Goal: Task Accomplishment & Management: Manage account settings

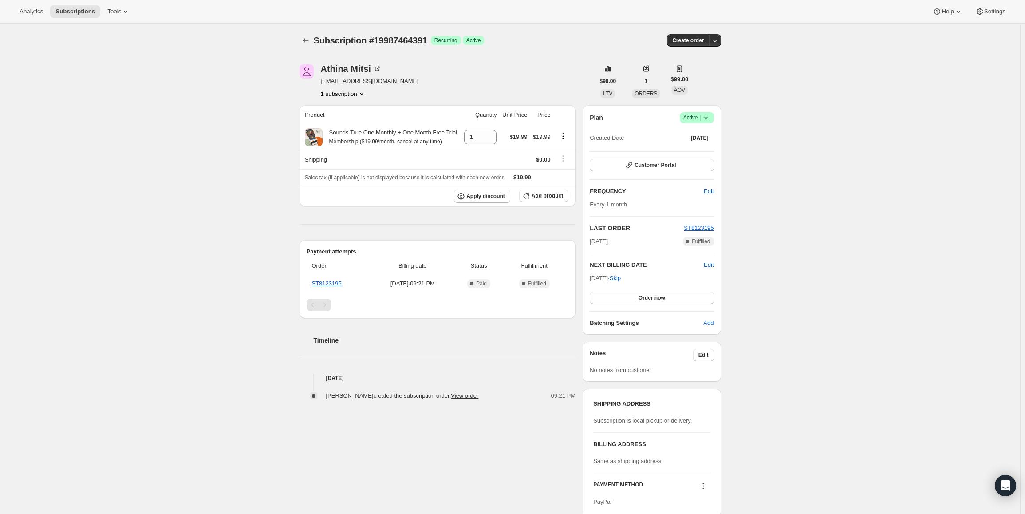
drag, startPoint x: 592, startPoint y: 279, endPoint x: 623, endPoint y: 279, distance: 30.6
click at [621, 279] on span "Sep 30, 2025 · Skip" at bounding box center [605, 278] width 31 height 7
copy span "Sep 30, 202"
click at [695, 115] on span "Active |" at bounding box center [697, 117] width 27 height 9
click at [689, 145] on button "Cancel subscription" at bounding box center [699, 150] width 55 height 14
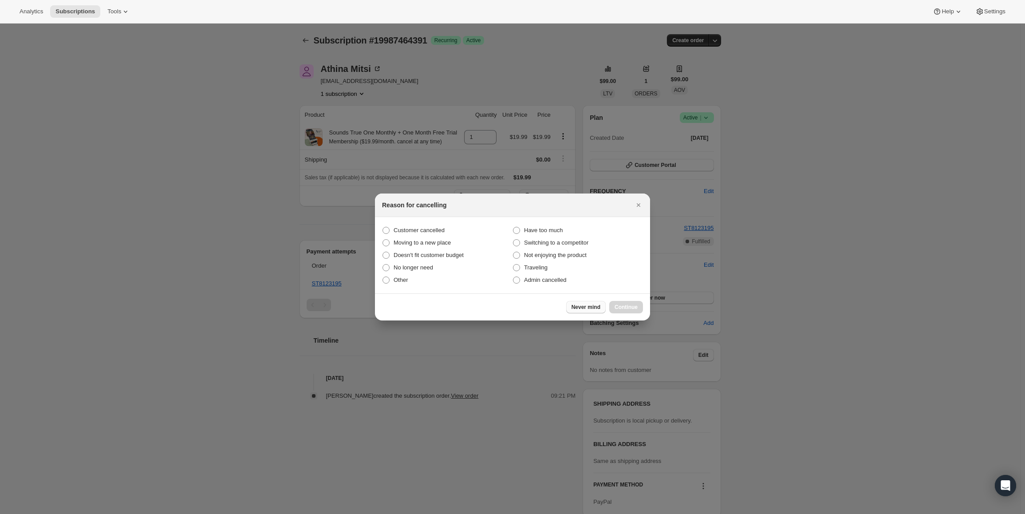
click at [577, 303] on button "Never mind" at bounding box center [586, 307] width 40 height 12
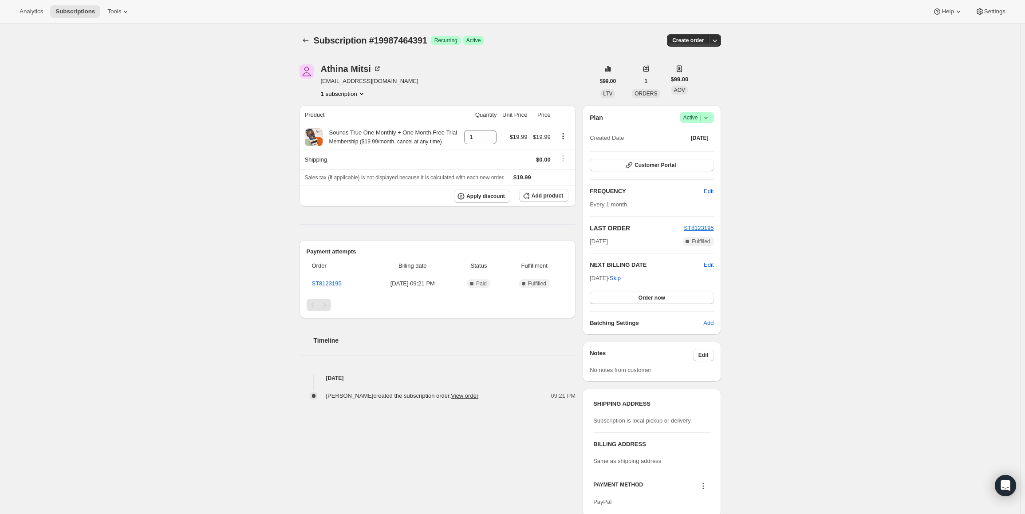
click at [691, 112] on span "Success Active |" at bounding box center [697, 117] width 34 height 11
click at [687, 132] on span "Pause subscription" at bounding box center [699, 135] width 49 height 7
click at [703, 115] on icon at bounding box center [704, 117] width 9 height 9
click at [709, 148] on span "Cancel subscription" at bounding box center [697, 150] width 50 height 7
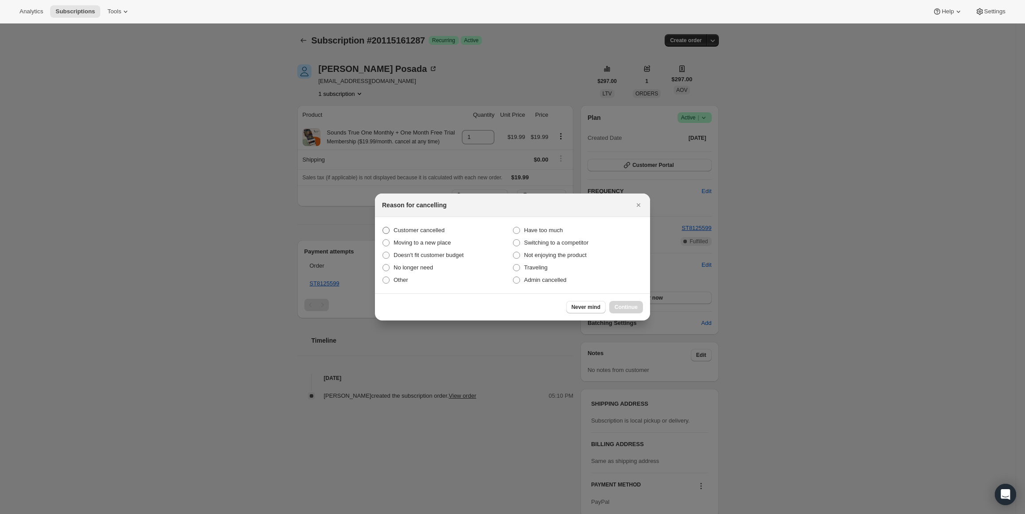
click at [419, 230] on span "Customer cancelled" at bounding box center [419, 230] width 51 height 7
click at [383, 227] on input "Customer cancelled" at bounding box center [383, 227] width 0 height 0
radio input "true"
click at [636, 306] on span "Continue" at bounding box center [626, 307] width 23 height 7
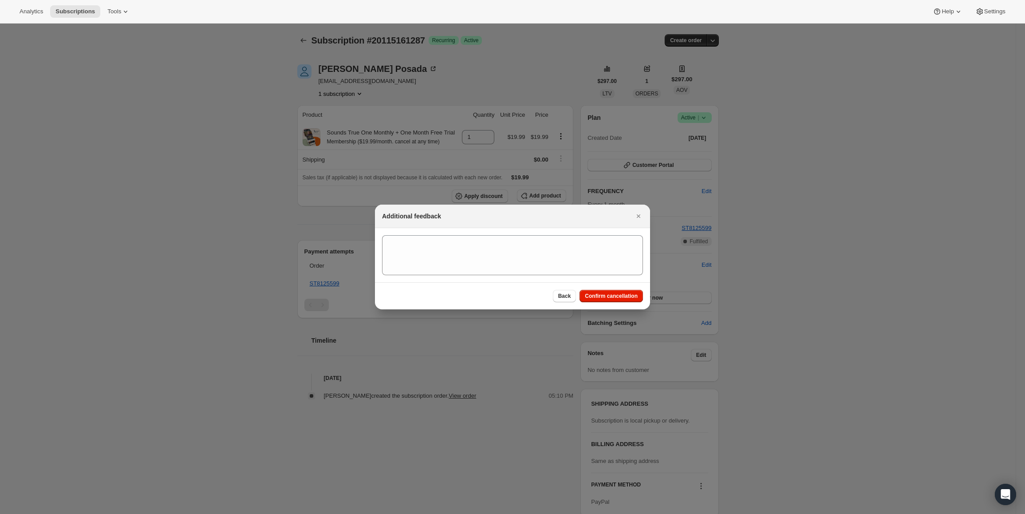
click at [625, 293] on span "Confirm cancellation" at bounding box center [611, 296] width 53 height 7
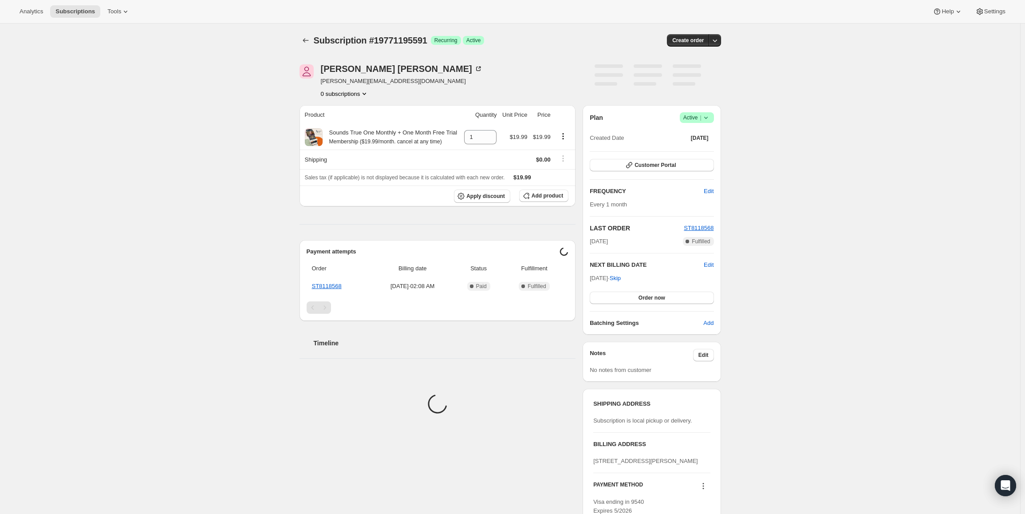
click at [700, 117] on span "Active |" at bounding box center [697, 117] width 27 height 9
click at [698, 130] on button "Pause subscription" at bounding box center [699, 135] width 55 height 14
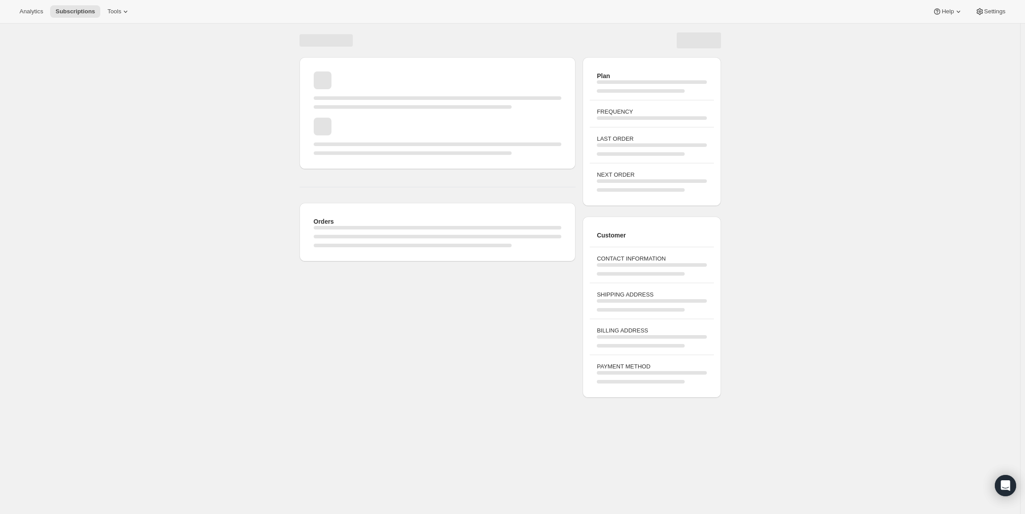
click at [593, 280] on div "Customer CONTACT INFORMATION SHIPPING ADDRESS BILLING ADDRESS PAYMENT METHOD" at bounding box center [652, 307] width 138 height 181
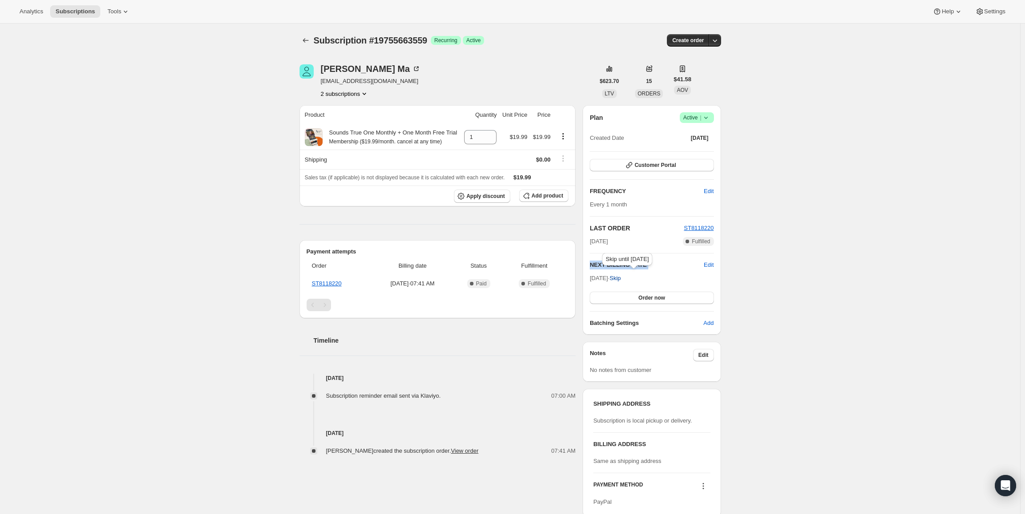
drag, startPoint x: 593, startPoint y: 278, endPoint x: 625, endPoint y: 278, distance: 31.1
click at [621, 278] on span "Sep 20, 2025 · Skip" at bounding box center [605, 278] width 31 height 7
copy div "NEXT BILLING DATE Edit"
click at [692, 119] on span "Active |" at bounding box center [697, 117] width 27 height 9
drag, startPoint x: 688, startPoint y: 133, endPoint x: 347, endPoint y: 32, distance: 355.9
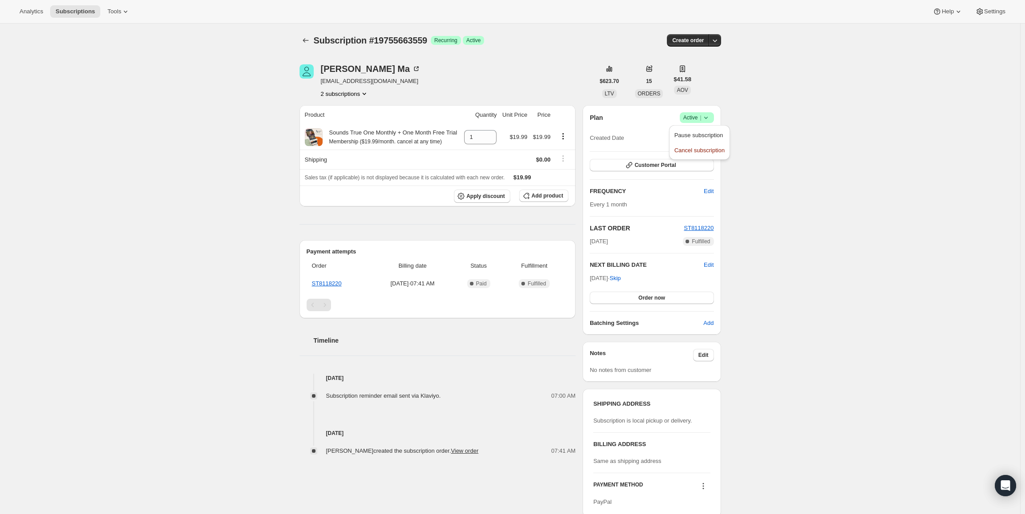
click at [688, 133] on span "Pause subscription" at bounding box center [699, 135] width 49 height 7
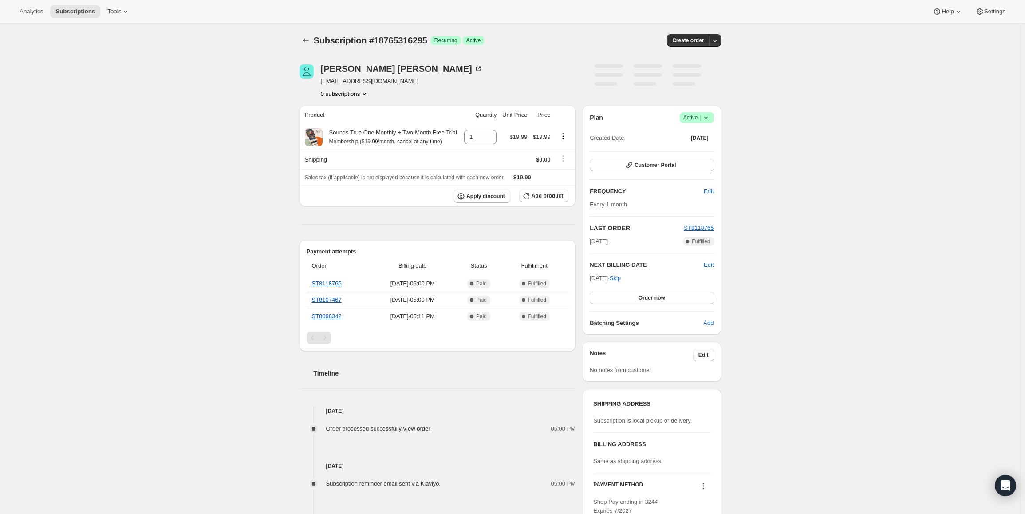
click at [695, 121] on span "Active |" at bounding box center [697, 117] width 27 height 9
click at [693, 134] on span "Pause subscription" at bounding box center [699, 135] width 49 height 7
click at [698, 118] on span "Active |" at bounding box center [697, 117] width 27 height 9
drag, startPoint x: 593, startPoint y: 280, endPoint x: 623, endPoint y: 277, distance: 30.3
click at [621, 277] on span "Sep 11, 2025 · Skip" at bounding box center [605, 278] width 31 height 7
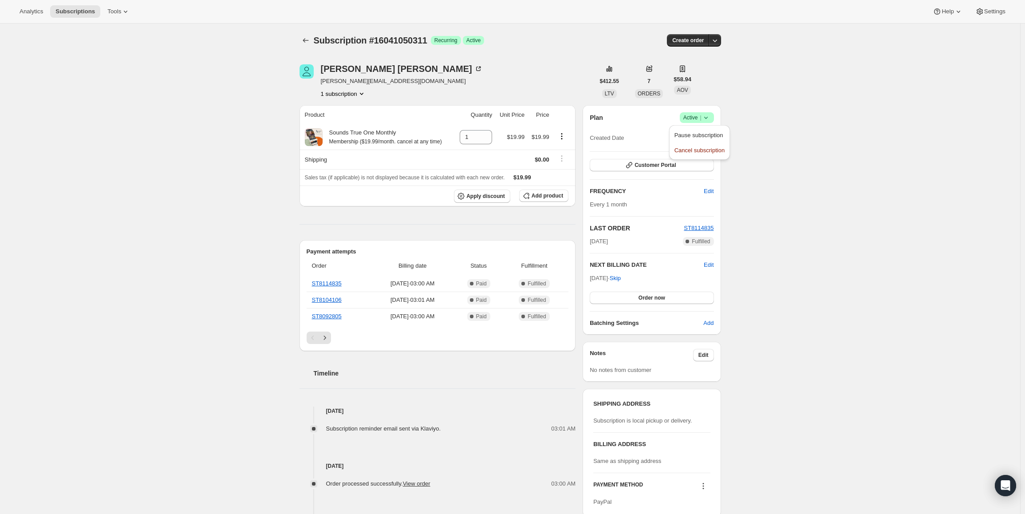
copy span "Sep 11, 202"
click at [692, 119] on span "Active |" at bounding box center [697, 117] width 27 height 9
drag, startPoint x: 684, startPoint y: 132, endPoint x: 399, endPoint y: 1, distance: 313.6
click at [683, 132] on span "Pause subscription" at bounding box center [699, 135] width 49 height 7
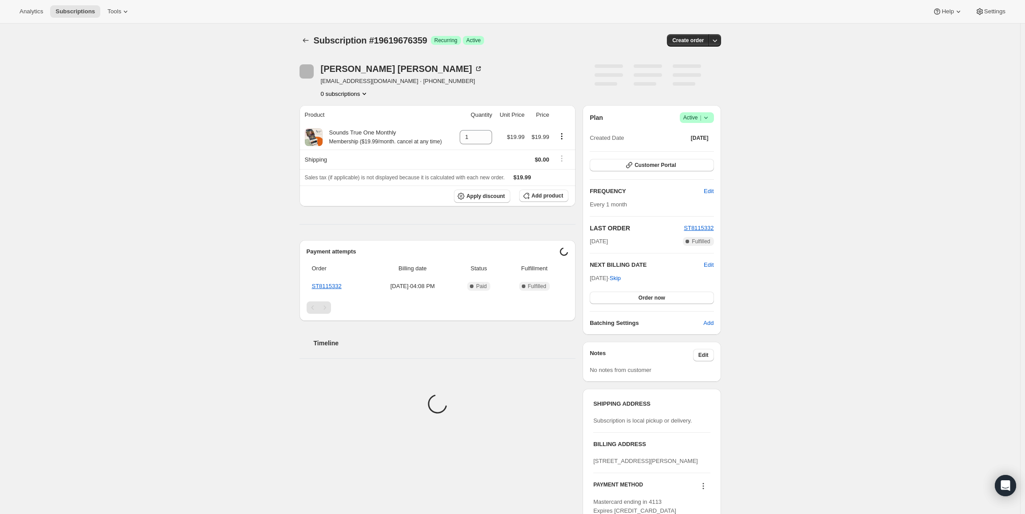
click at [698, 132] on button "[DATE]" at bounding box center [700, 138] width 28 height 12
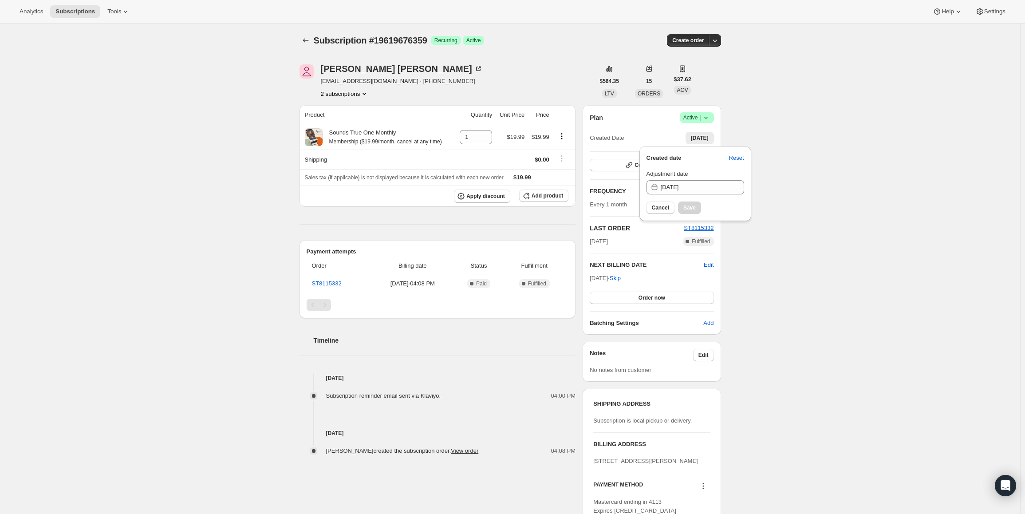
click at [701, 122] on span "Active |" at bounding box center [697, 117] width 27 height 9
click at [695, 138] on span "Pause subscription" at bounding box center [699, 135] width 49 height 7
click at [791, 129] on div "Subscription #19619676359. This page is ready Subscription #19619676359 Success…" at bounding box center [510, 317] width 1021 height 586
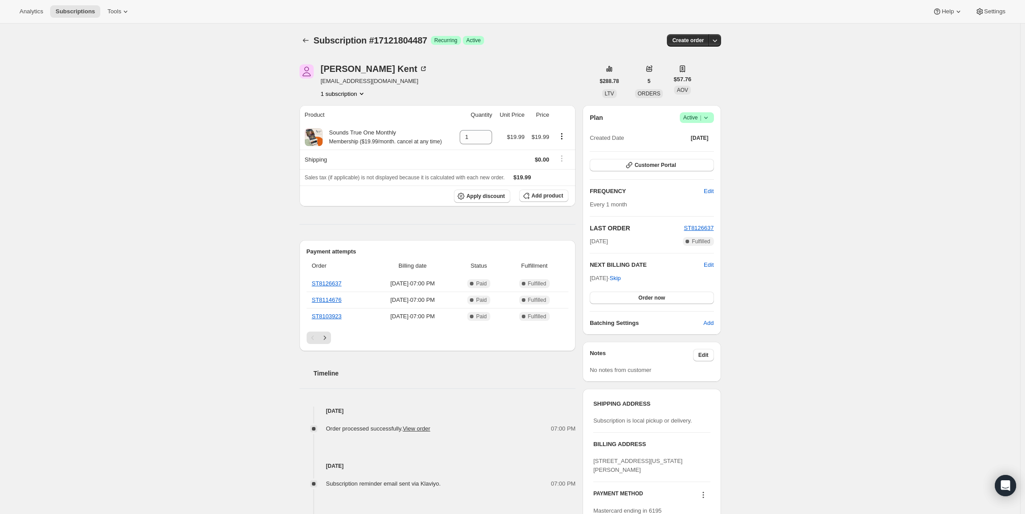
drag, startPoint x: 592, startPoint y: 279, endPoint x: 623, endPoint y: 277, distance: 30.7
click at [621, 277] on span "[DATE] · Skip" at bounding box center [605, 278] width 31 height 7
copy span "[DATE]"
click at [705, 114] on icon at bounding box center [706, 117] width 9 height 9
click at [701, 137] on span "Pause subscription" at bounding box center [699, 135] width 49 height 7
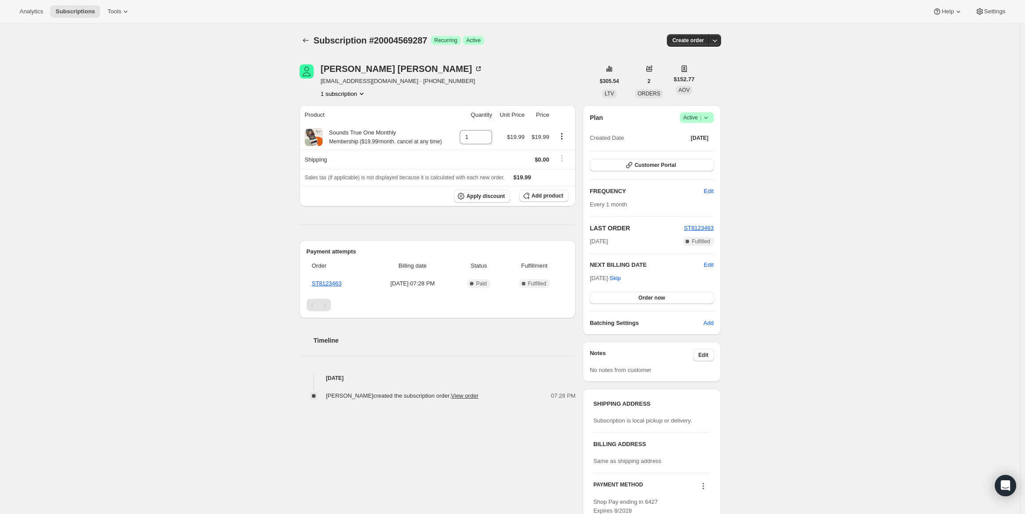
drag, startPoint x: 593, startPoint y: 278, endPoint x: 619, endPoint y: 277, distance: 25.3
click at [619, 277] on span "[DATE] · Skip" at bounding box center [605, 278] width 31 height 7
copy span "Oct 1, 202"
click at [688, 117] on span "Active |" at bounding box center [697, 117] width 27 height 9
click at [684, 133] on span "Pause subscription" at bounding box center [699, 135] width 49 height 7
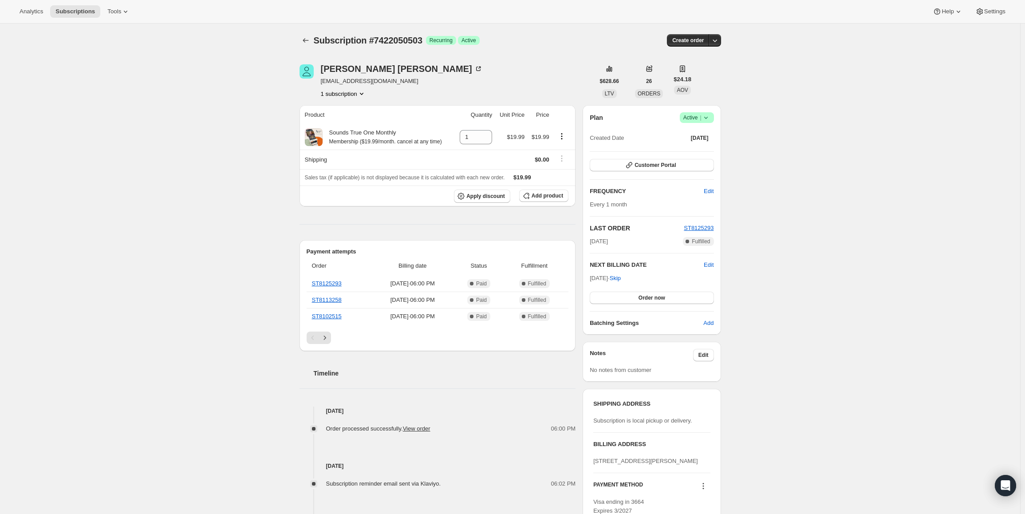
click at [706, 119] on icon at bounding box center [706, 117] width 9 height 9
drag, startPoint x: 592, startPoint y: 277, endPoint x: 620, endPoint y: 277, distance: 27.5
click at [620, 277] on span "Oct 6, 2025 · Skip" at bounding box center [605, 278] width 31 height 7
copy span "Oct 6, 2025"
click at [698, 115] on span "Active |" at bounding box center [697, 117] width 27 height 9
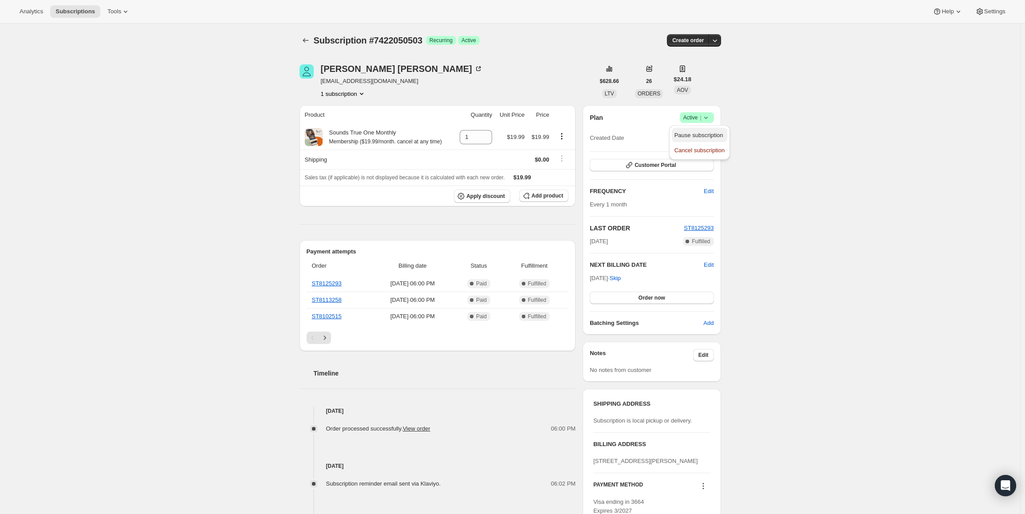
click at [693, 131] on span "Pause subscription" at bounding box center [700, 135] width 50 height 9
